Goal: Task Accomplishment & Management: Manage account settings

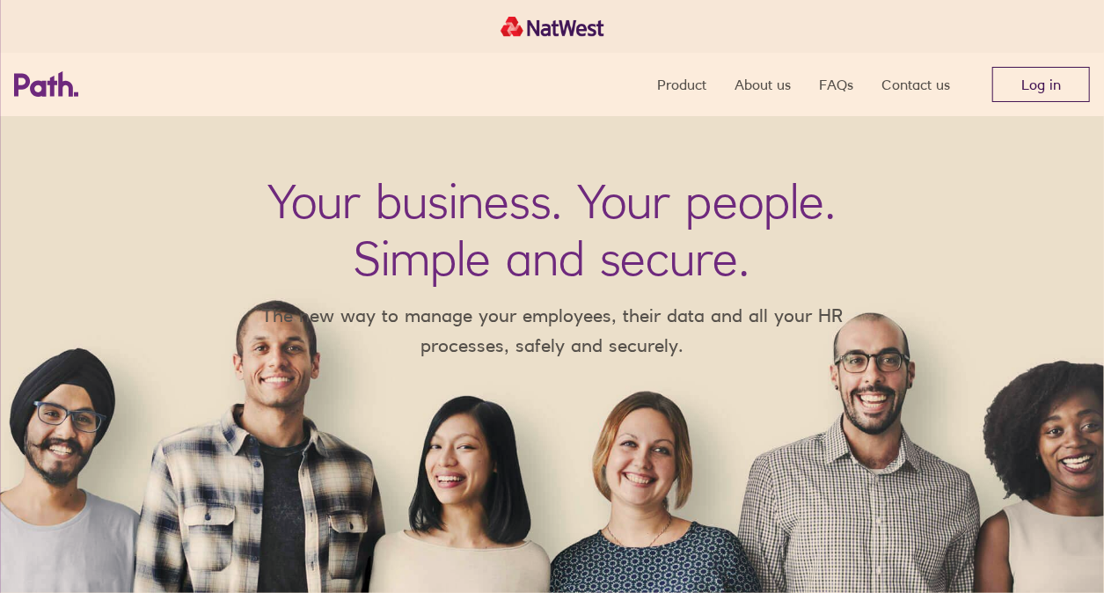
click at [1074, 100] on link "Log in" at bounding box center [1041, 84] width 98 height 35
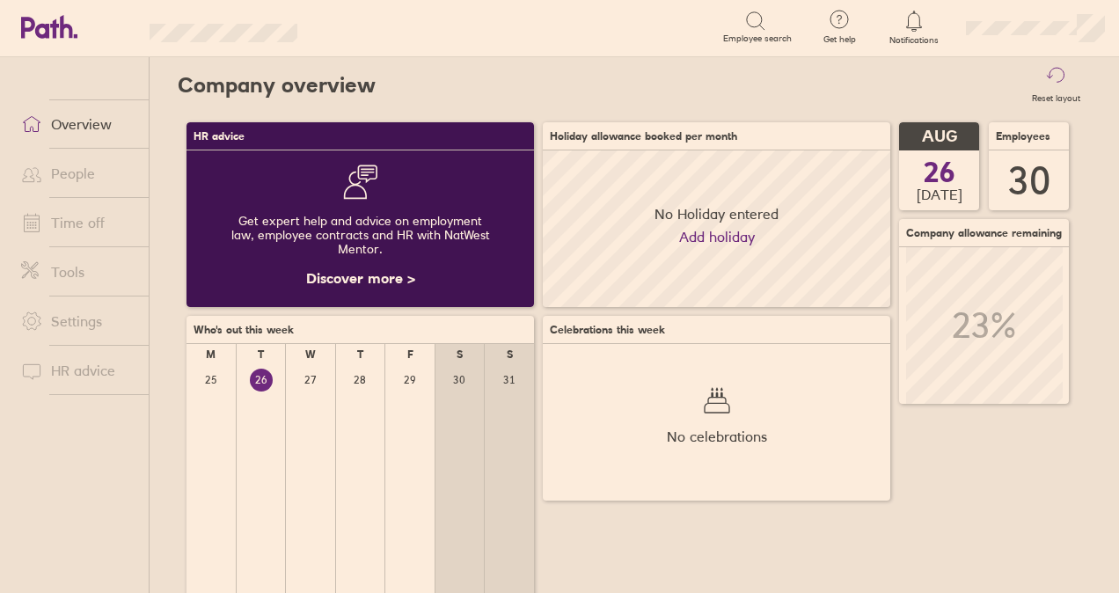
scroll to position [157, 347]
click at [106, 179] on link "People" at bounding box center [78, 173] width 142 height 35
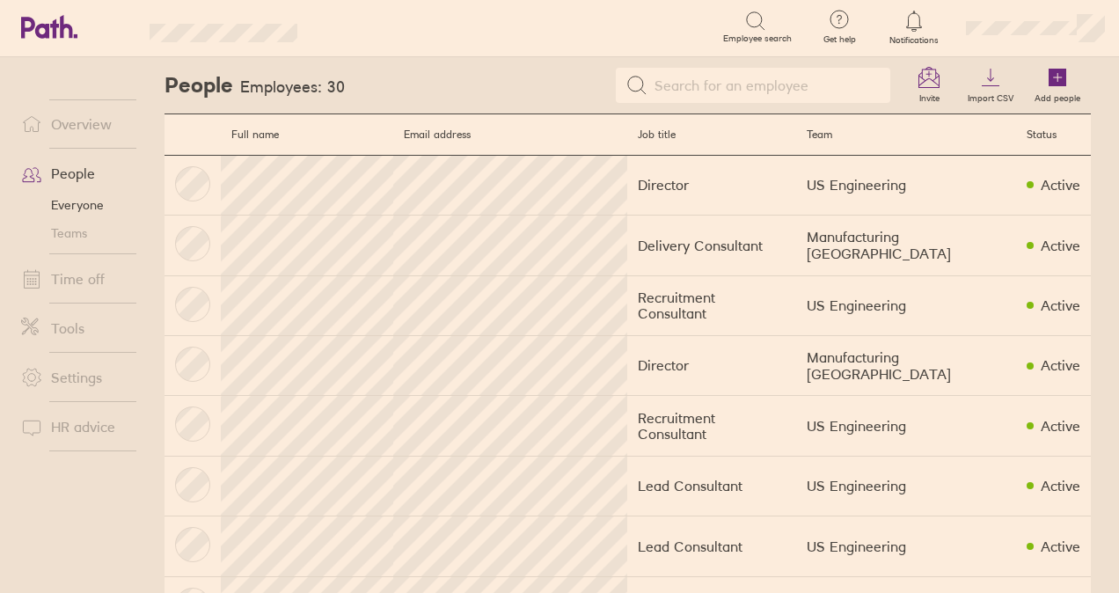
click at [102, 289] on link "Time off" at bounding box center [78, 278] width 142 height 35
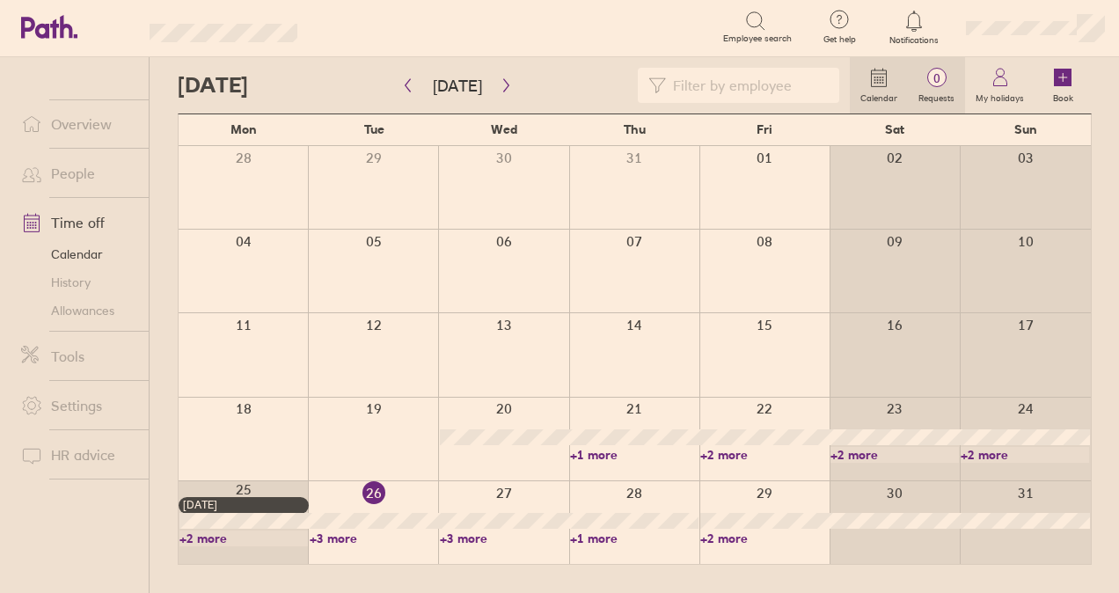
click at [943, 89] on label "Requests" at bounding box center [936, 96] width 57 height 16
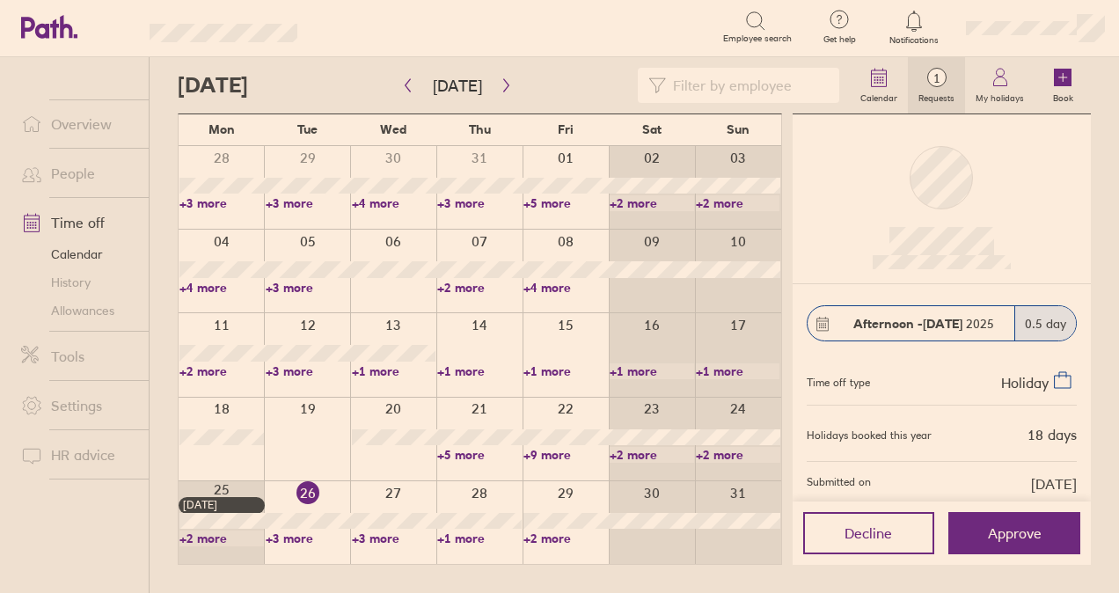
click at [1015, 191] on div at bounding box center [942, 198] width 270 height 141
click at [1029, 526] on span "Approve" at bounding box center [1015, 533] width 54 height 16
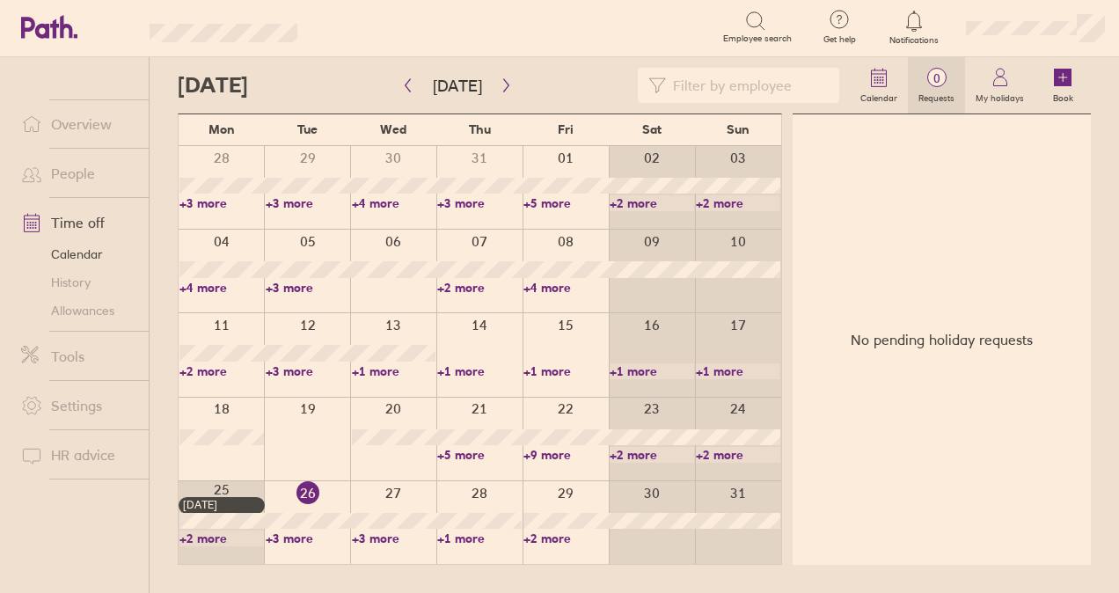
click at [946, 76] on span "0" at bounding box center [936, 78] width 57 height 14
